Goal: Navigation & Orientation: Find specific page/section

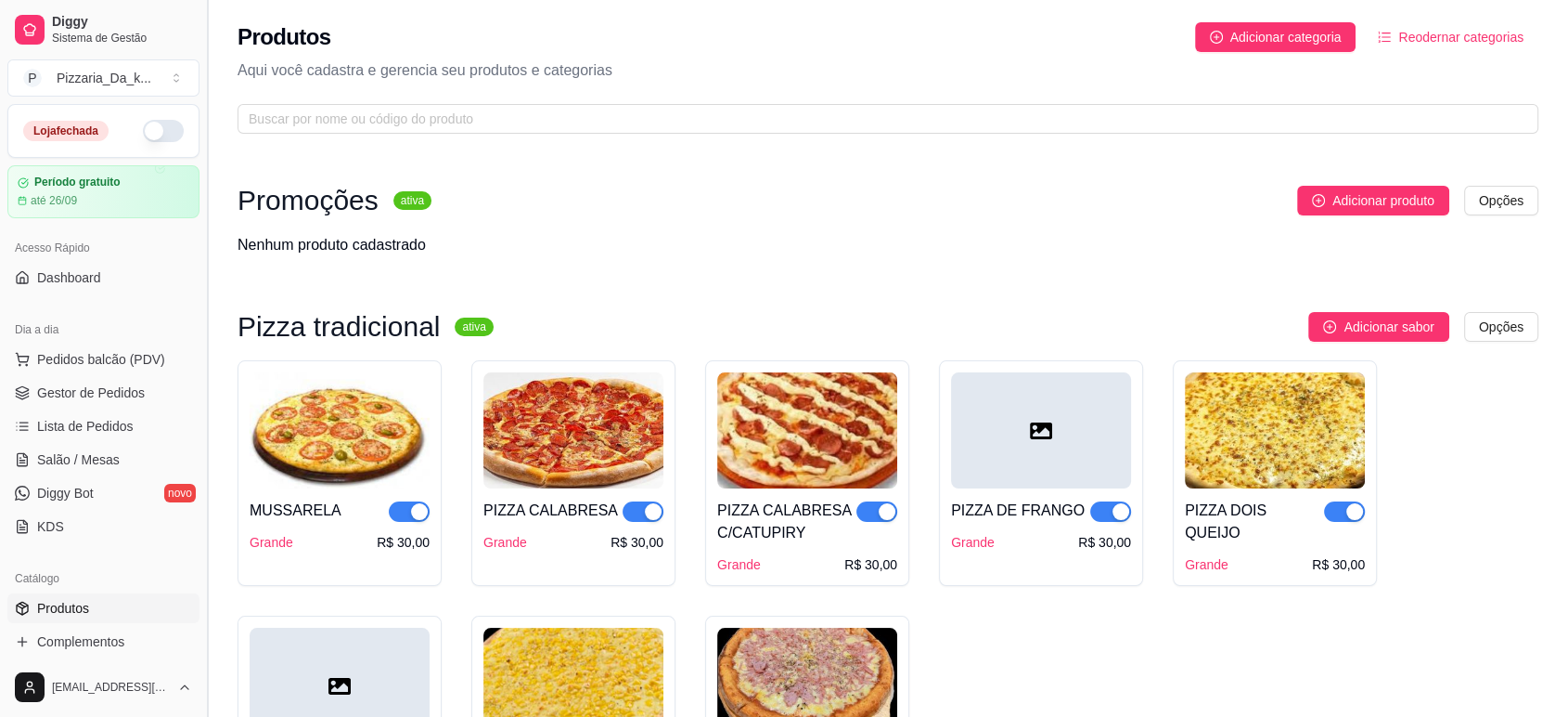
drag, startPoint x: 206, startPoint y: 193, endPoint x: 208, endPoint y: 254, distance: 61.0
click at [208, 254] on button "Toggle Sidebar" at bounding box center [206, 358] width 15 height 717
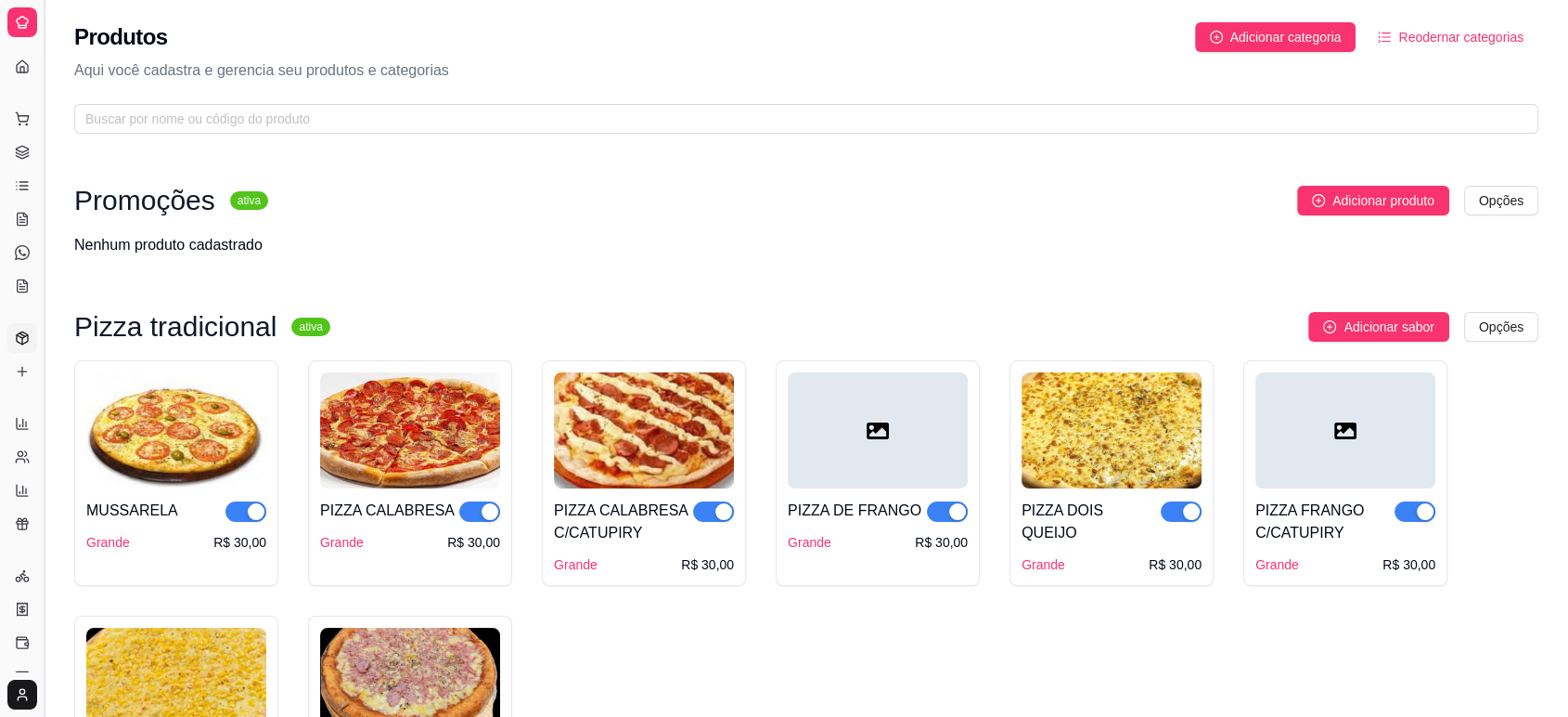
click at [45, 152] on button "Toggle Sidebar" at bounding box center [44, 358] width 15 height 717
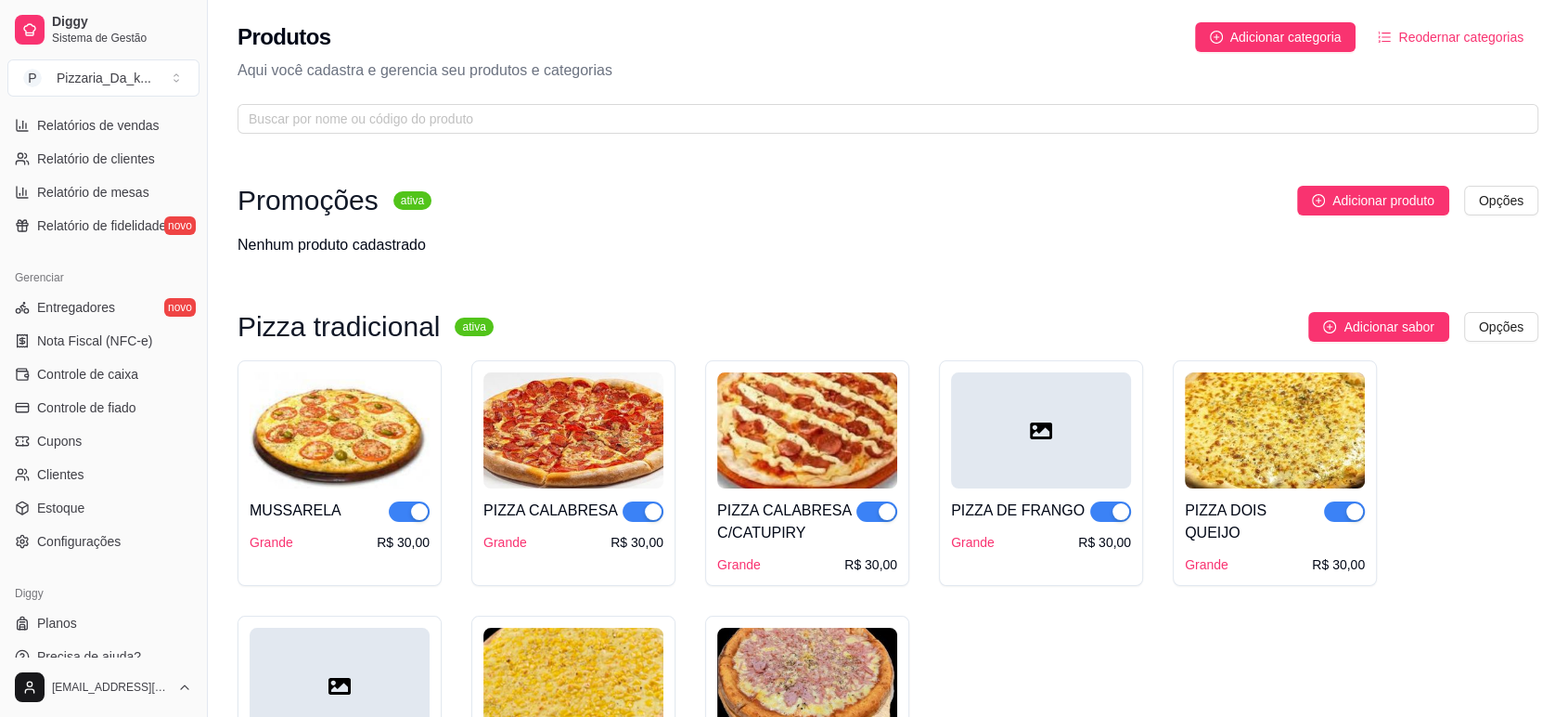
scroll to position [617, 0]
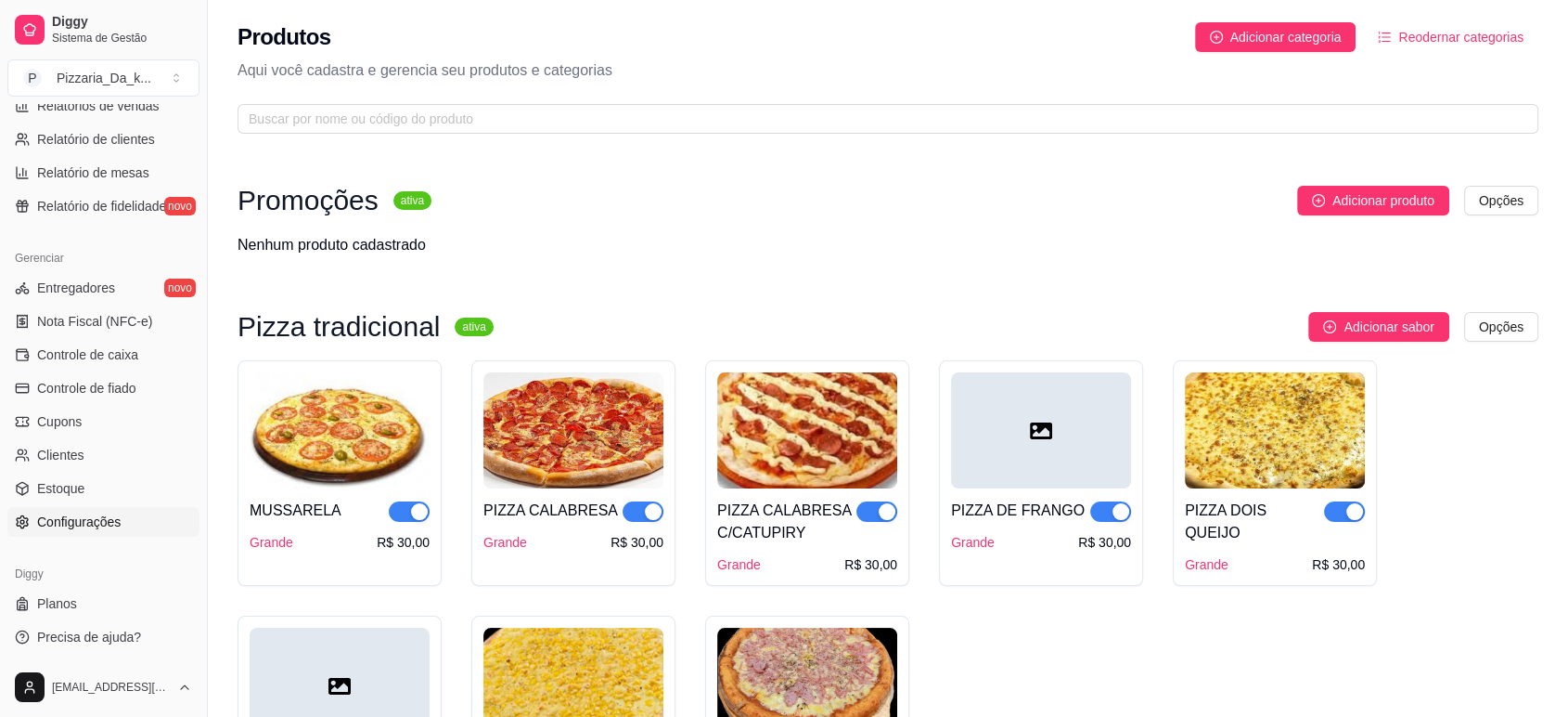
click at [61, 521] on span "Configurações" at bounding box center [78, 522] width 83 height 19
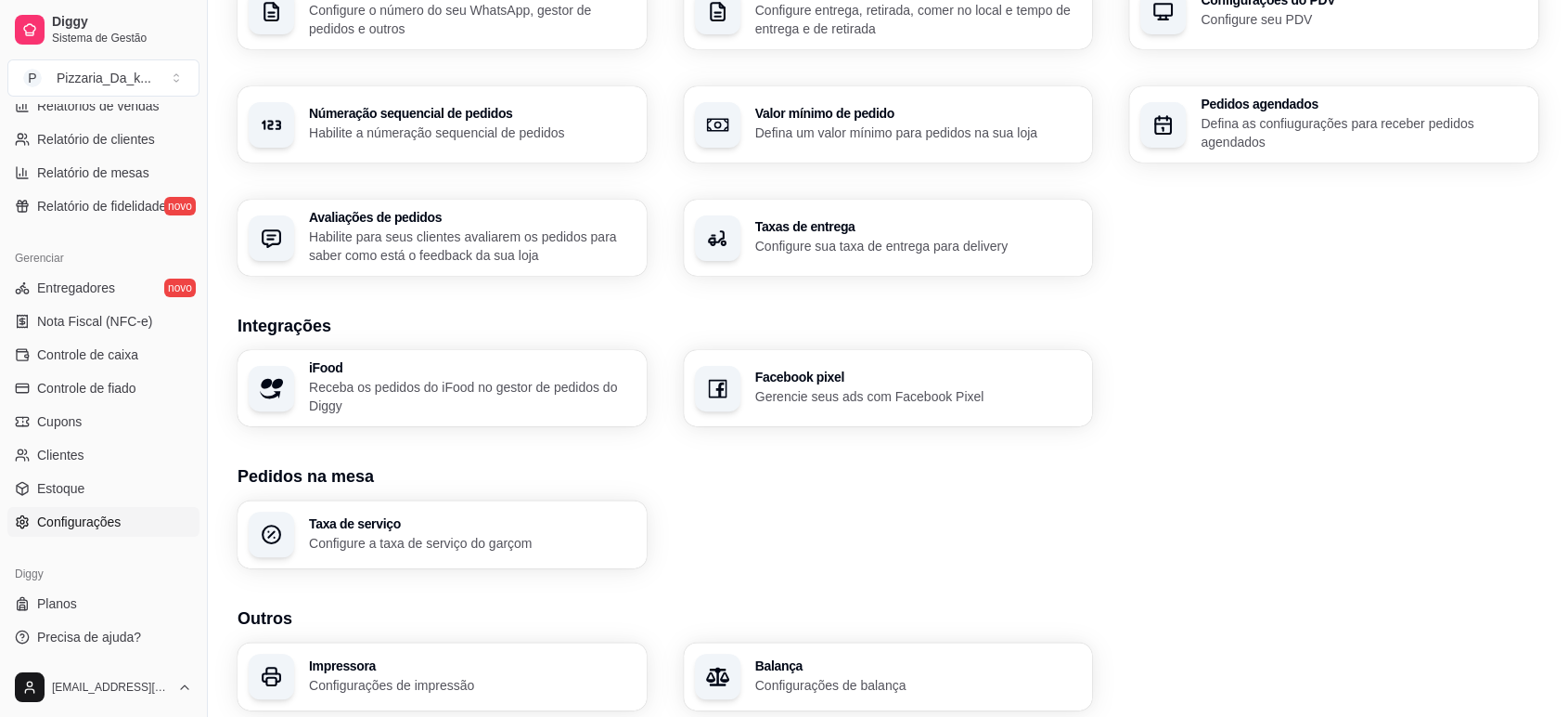
scroll to position [583, 0]
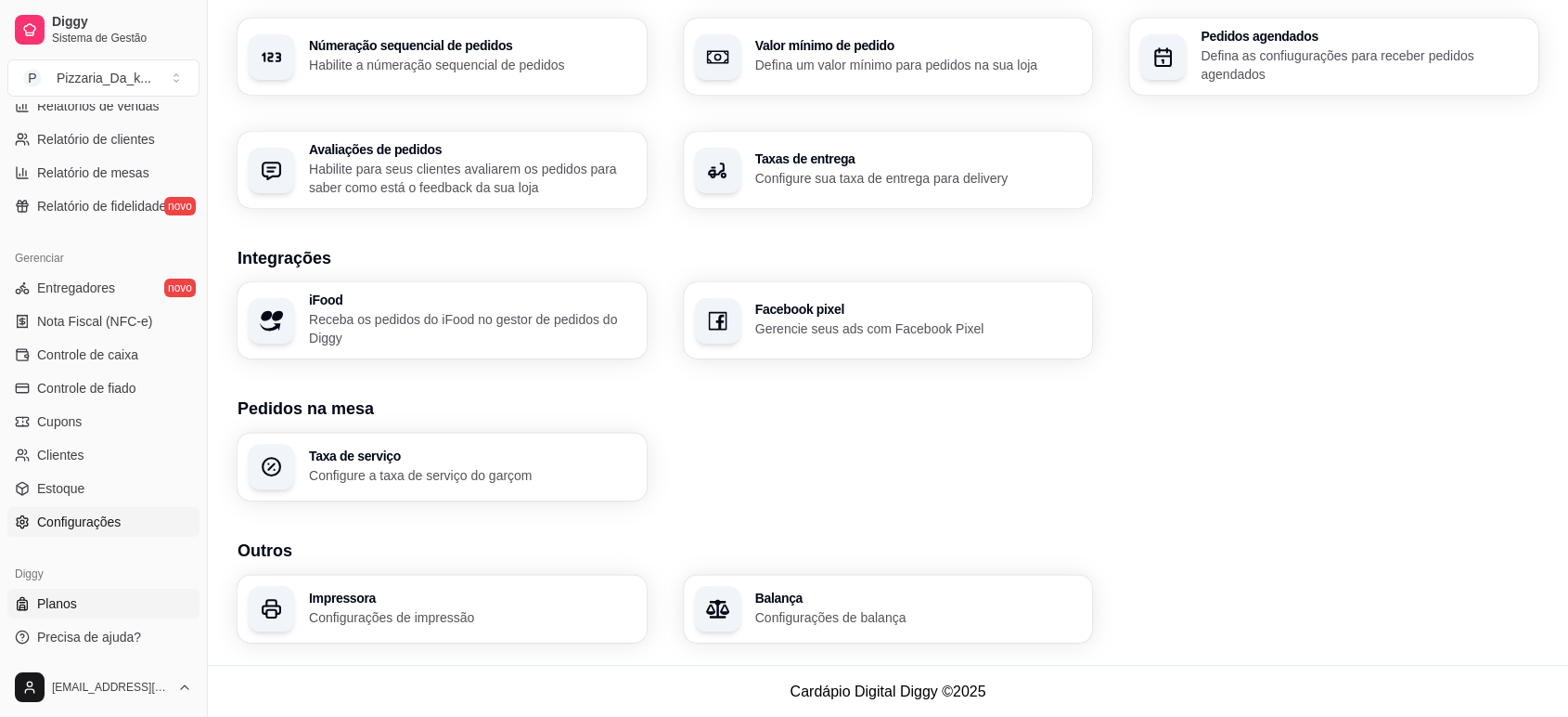
click at [81, 596] on link "Planos" at bounding box center [103, 603] width 192 height 30
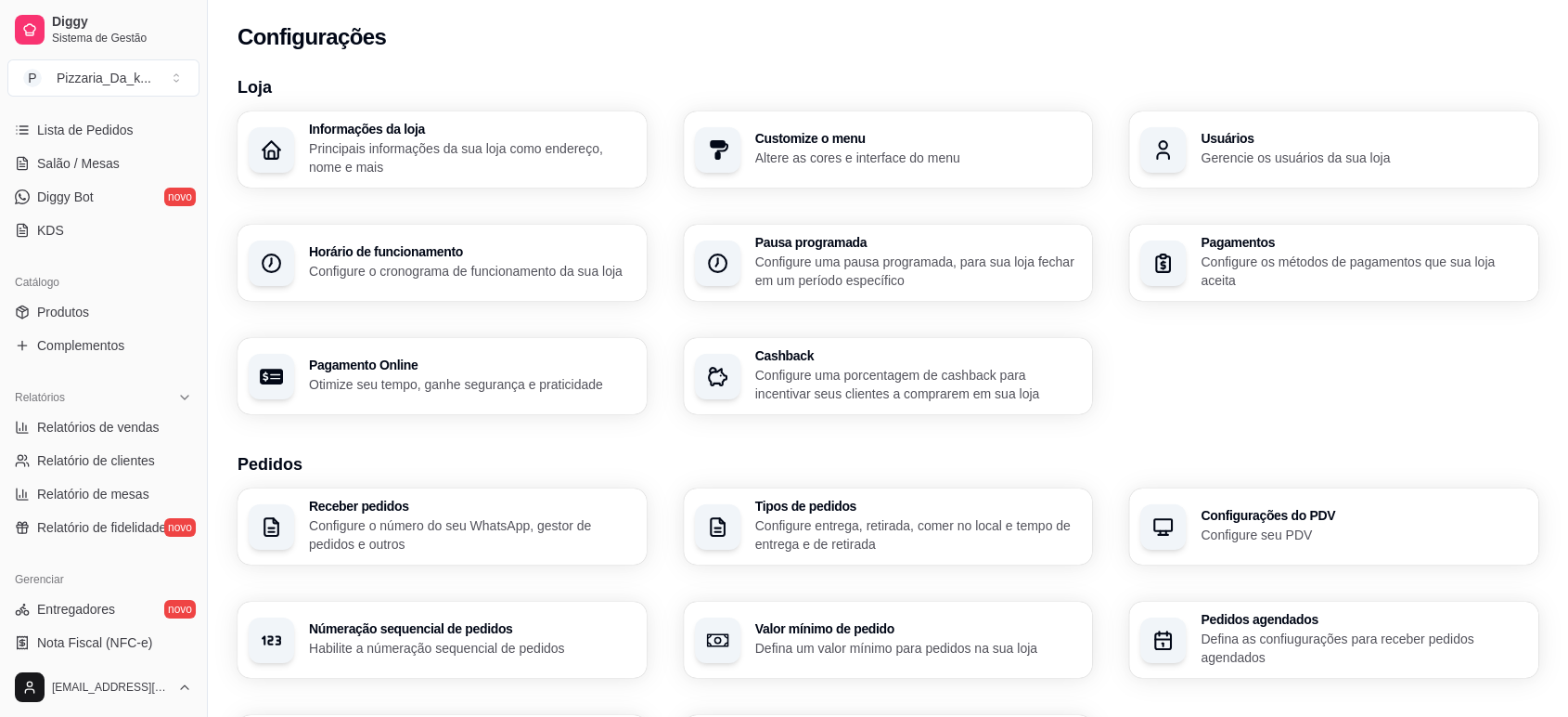
scroll to position [329, 0]
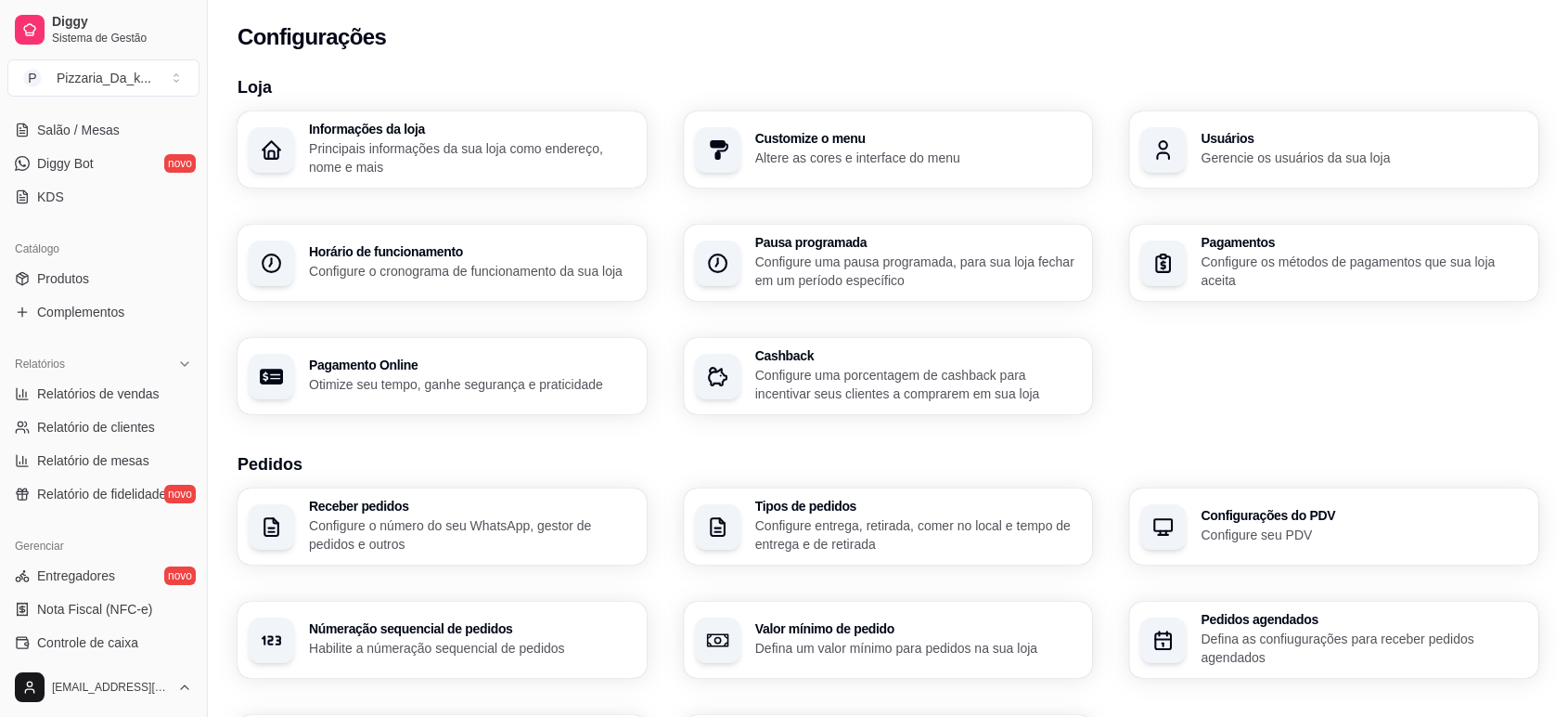
drag, startPoint x: 199, startPoint y: 437, endPoint x: 195, endPoint y: 471, distance: 34.2
click at [195, 471] on div "Diggy Sistema de Gestão P Pizzaria_Da_k ... Loja fechada Período gratuito até 2…" at bounding box center [103, 358] width 207 height 717
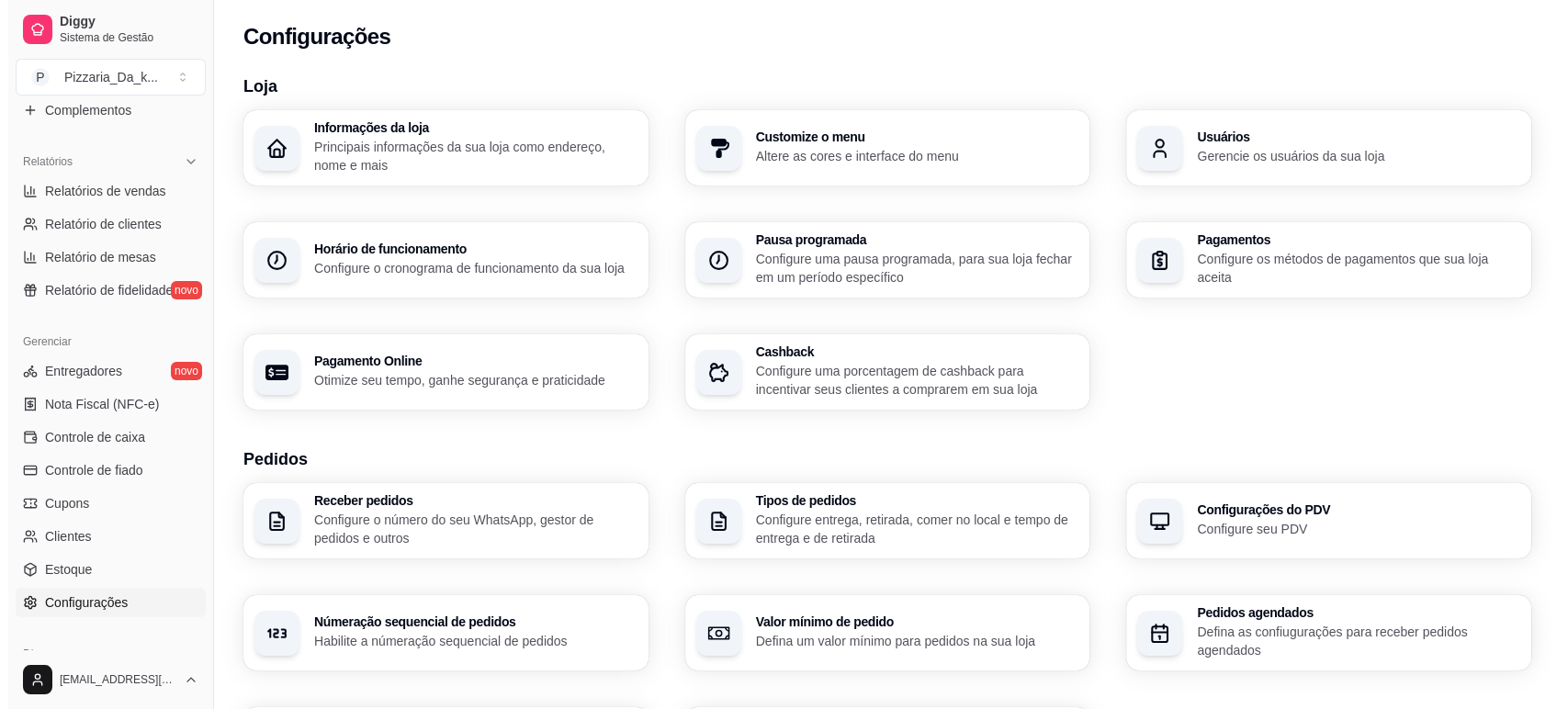
scroll to position [543, 0]
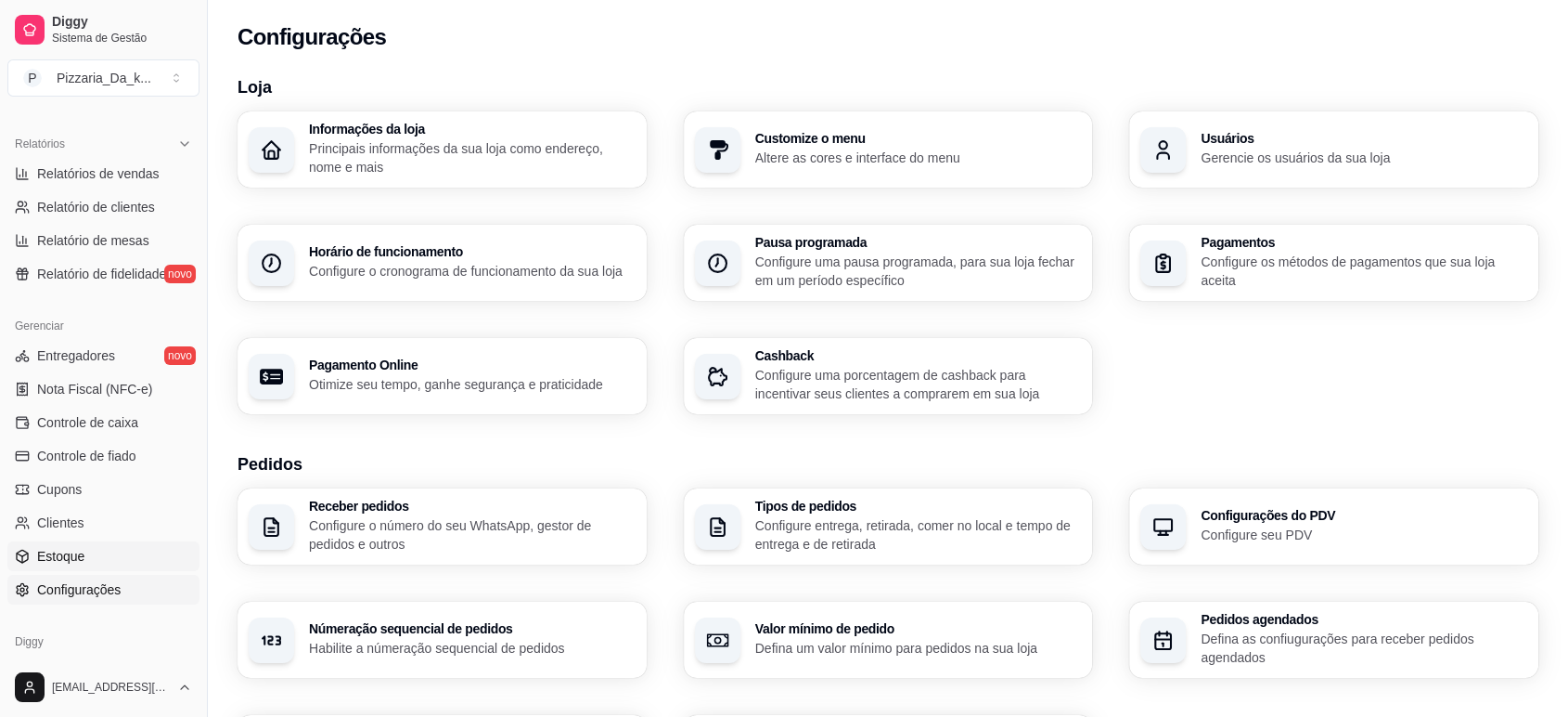
click at [110, 548] on link "Estoque" at bounding box center [103, 556] width 192 height 30
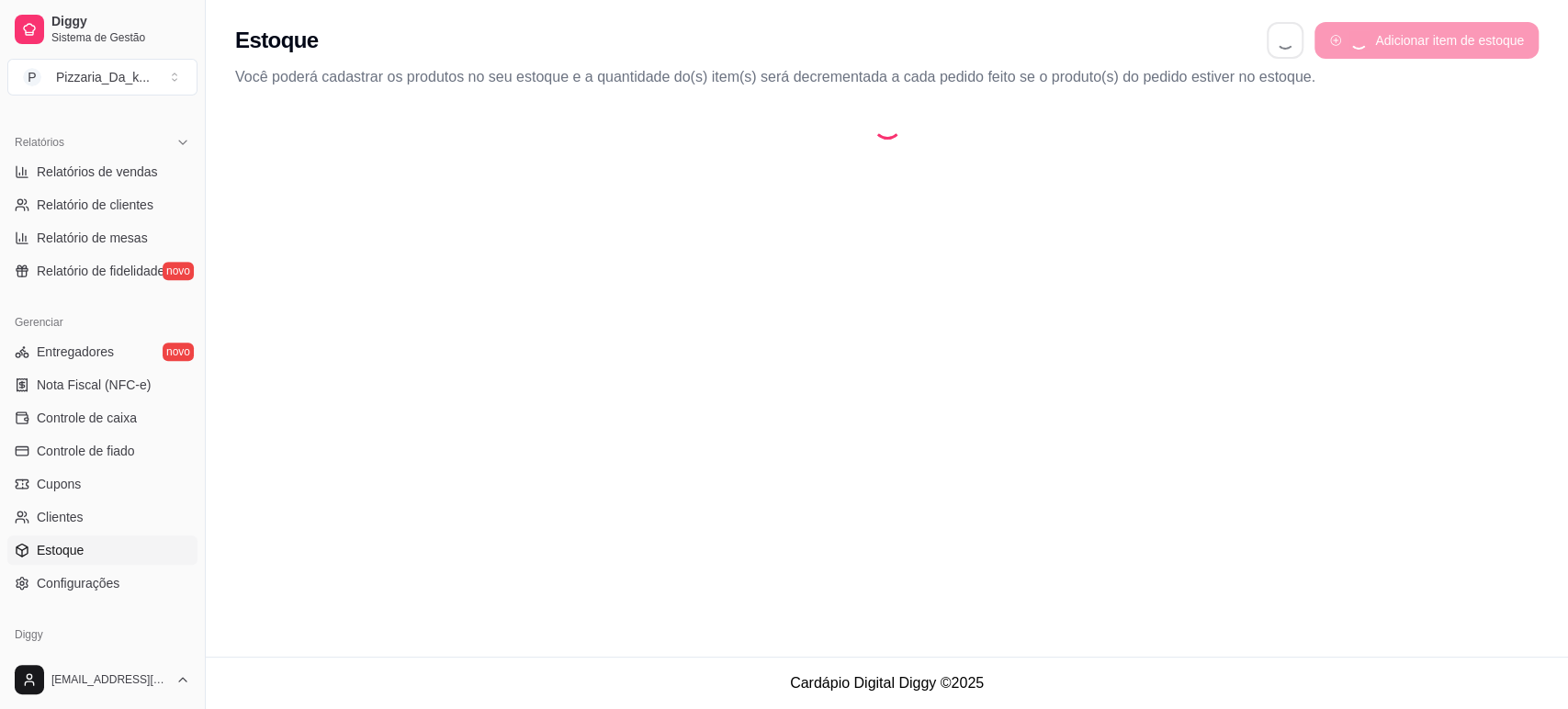
select select "QUANTITY_ORDER"
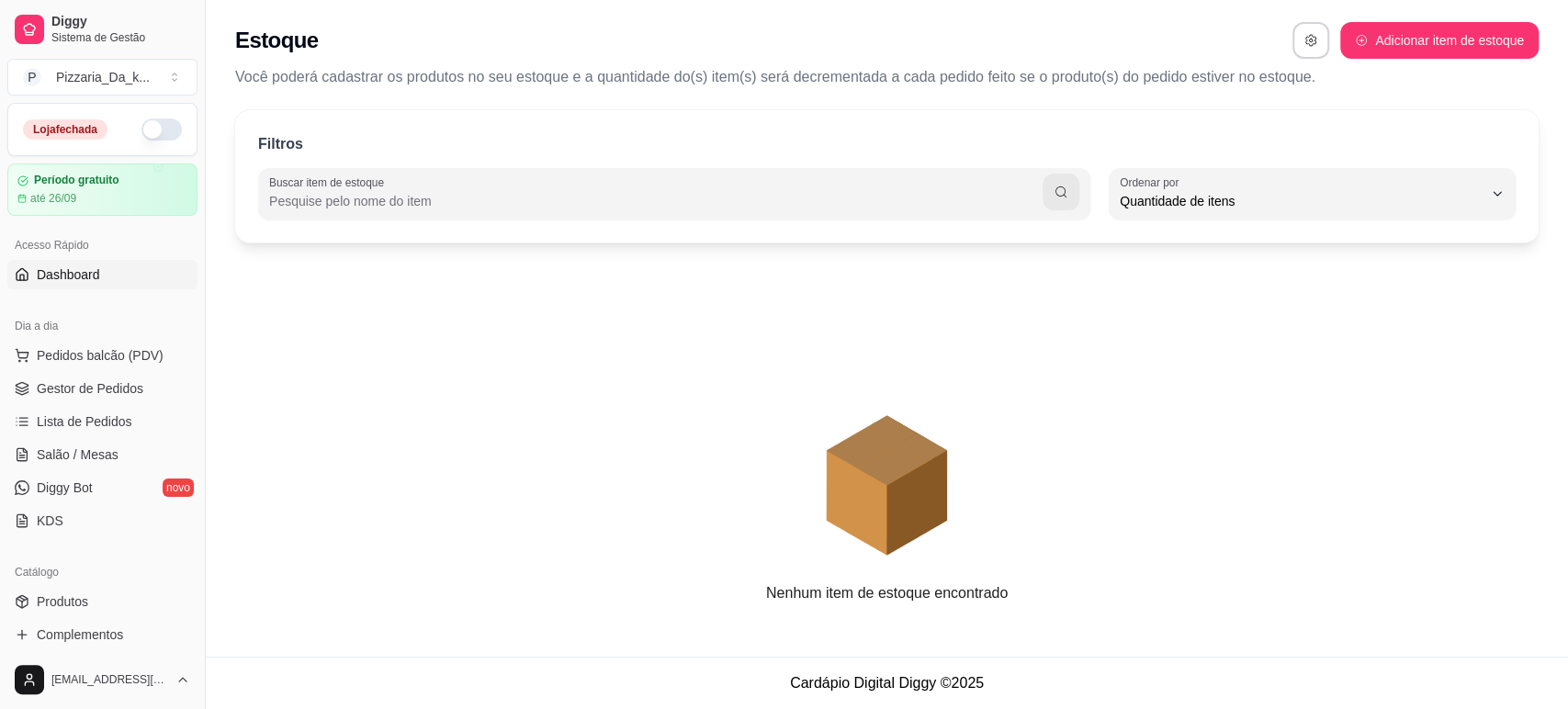
click at [65, 263] on link "Dashboard" at bounding box center [102, 275] width 190 height 29
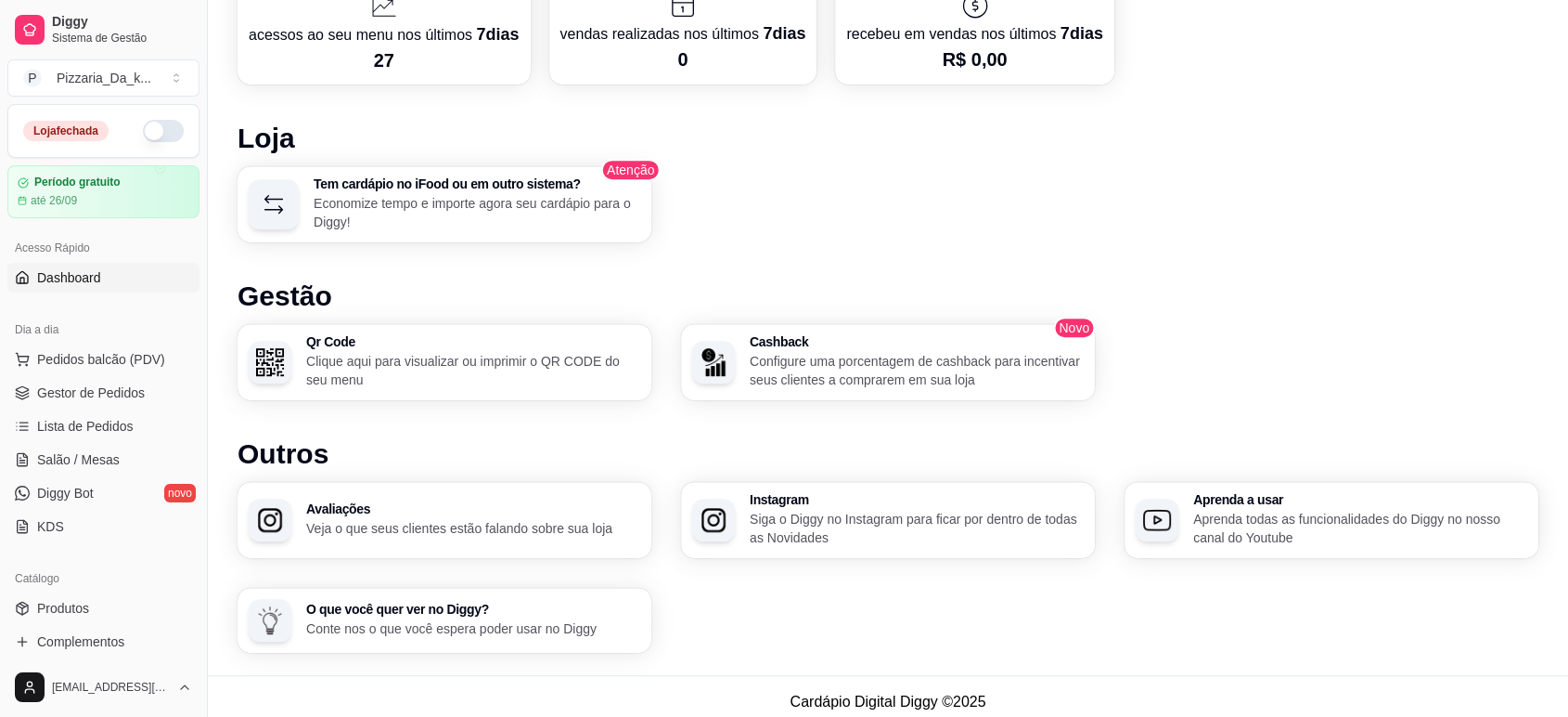
scroll to position [924, 0]
